Goal: Transaction & Acquisition: Purchase product/service

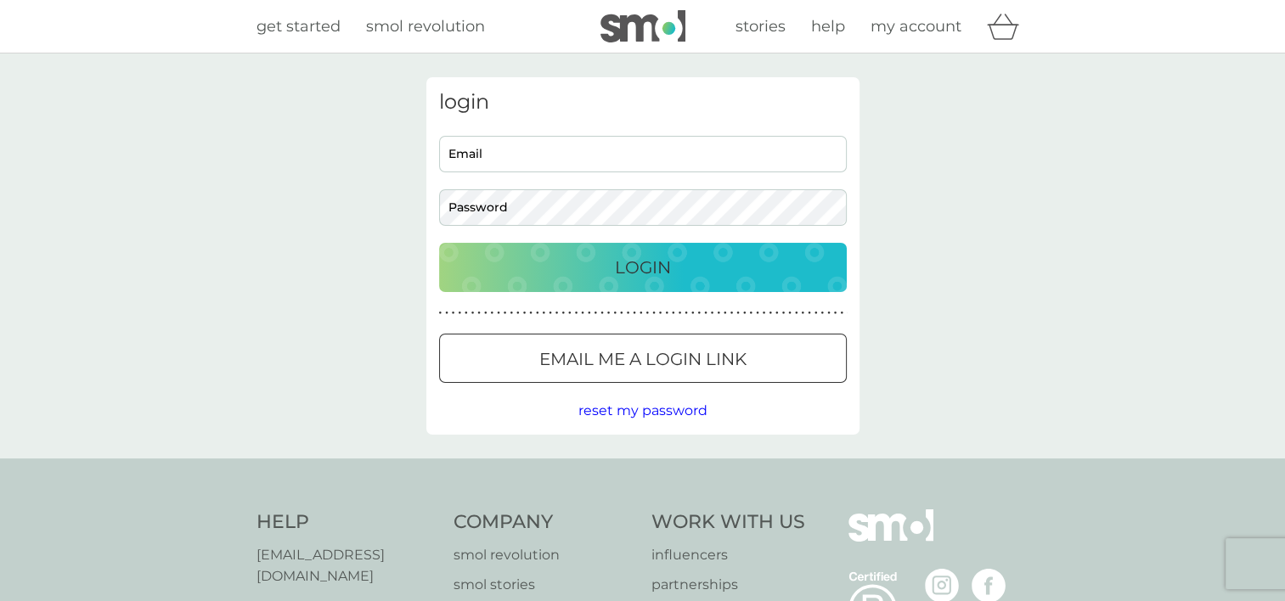
click at [430, 177] on div "login Email Password Login ● ● ● ● ● ● ● ● ● ● ● ● ● ● ● ● ● ● ● ● ● ● ● ● ● ● …" at bounding box center [642, 256] width 433 height 358
click at [479, 154] on input "Email" at bounding box center [643, 154] width 408 height 37
type input "tonycruddas@yahoo.co.uk"
click at [439, 243] on button "Login" at bounding box center [643, 267] width 408 height 49
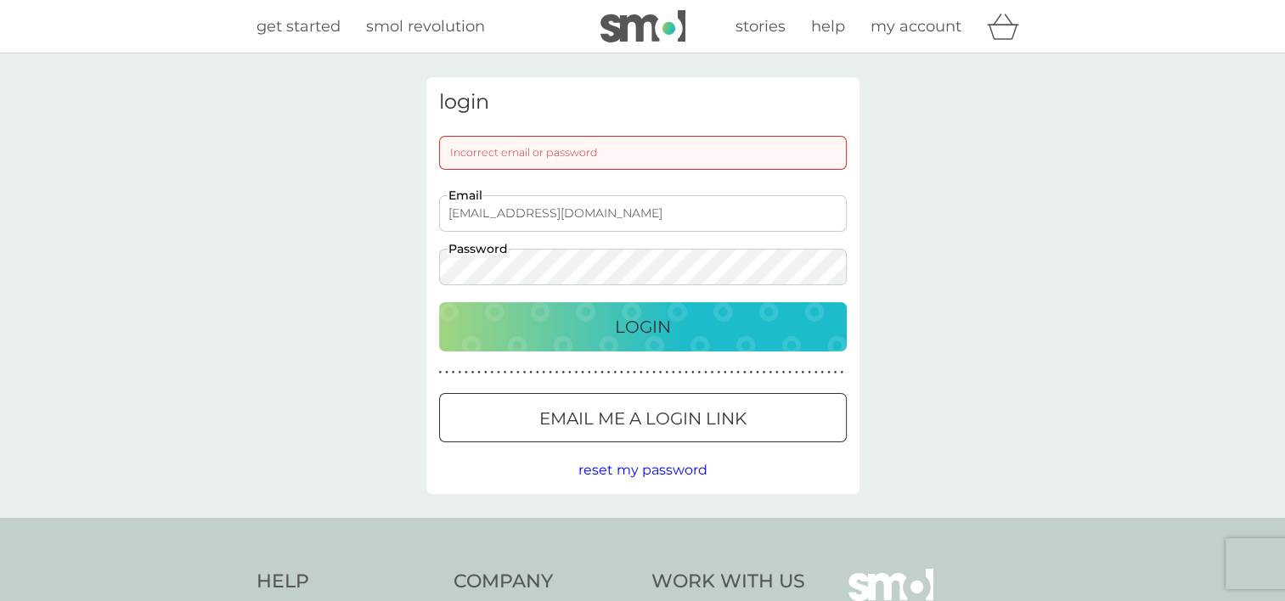
click at [522, 207] on input "tonycruddas@yahoo.co.uk" at bounding box center [643, 213] width 408 height 37
click at [439, 302] on button "Login" at bounding box center [643, 326] width 408 height 49
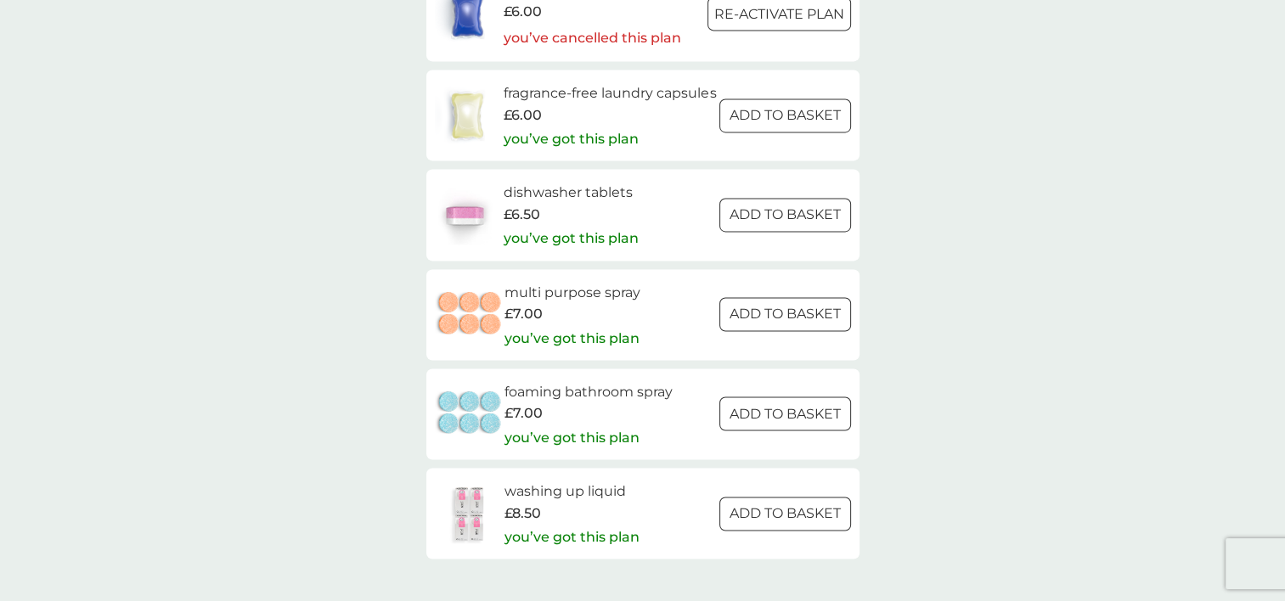
scroll to position [2123, 0]
